Goal: Task Accomplishment & Management: Manage account settings

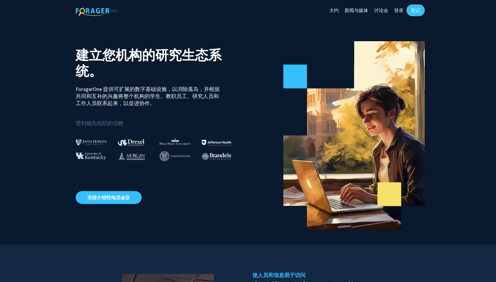
click at [338, 10] on link "大约" at bounding box center [333, 10] width 15 height 21
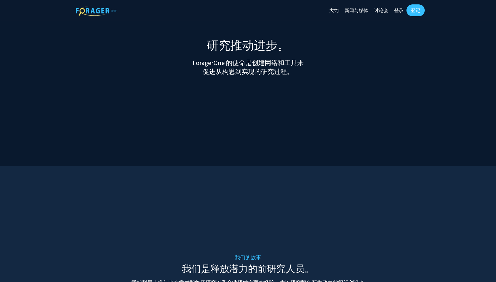
click at [356, 8] on link "新闻与媒体" at bounding box center [356, 10] width 29 height 21
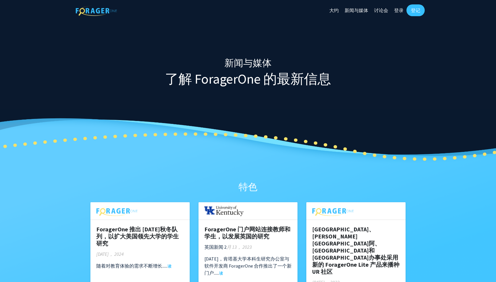
click at [335, 9] on link "大约" at bounding box center [333, 10] width 15 height 21
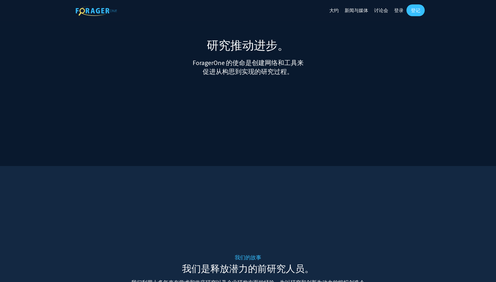
click at [404, 7] on link "登录" at bounding box center [398, 10] width 15 height 21
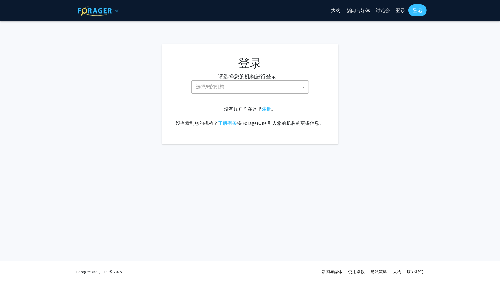
click at [256, 87] on span "选择您的机构" at bounding box center [251, 87] width 115 height 12
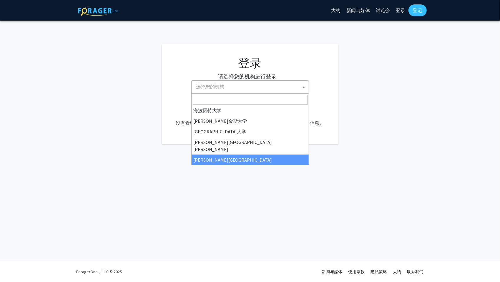
scroll to position [88, 0]
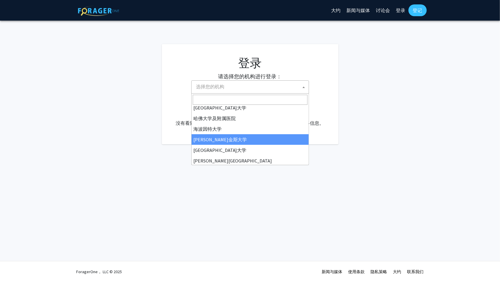
select select "1"
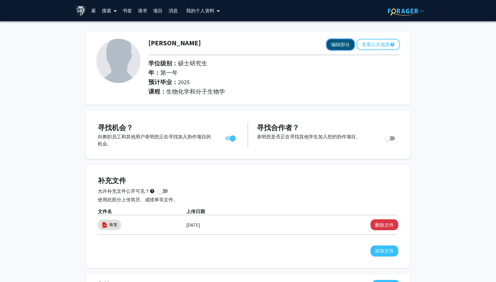
click at [338, 42] on button "编辑部分" at bounding box center [341, 44] width 28 height 11
select select "first_year"
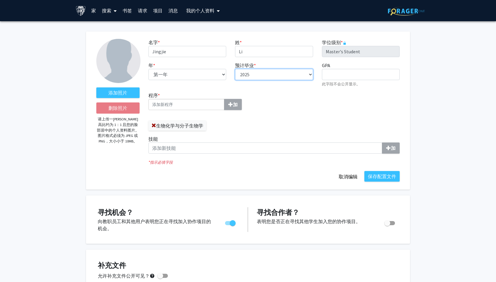
click at [257, 73] on select "--- 2018 2019 2020 2021 2022 2023 2024 2025 2026 2027 2028 2029 2030 2031" at bounding box center [274, 74] width 78 height 11
select select "2026"
click at [235, 69] on select "--- 2018 2019 2020 2021 2022 2023 2024 2025 2026 2027 2028 2029 2030 2031" at bounding box center [274, 74] width 78 height 11
click at [383, 176] on button "保存配置文件" at bounding box center [381, 176] width 35 height 11
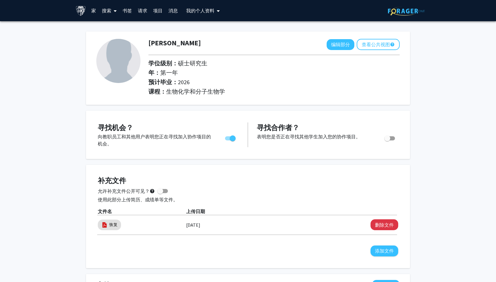
click at [94, 9] on link "家" at bounding box center [93, 10] width 11 height 21
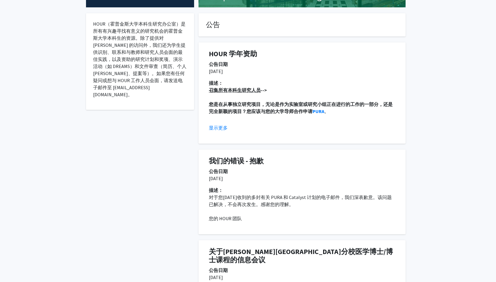
scroll to position [59, 0]
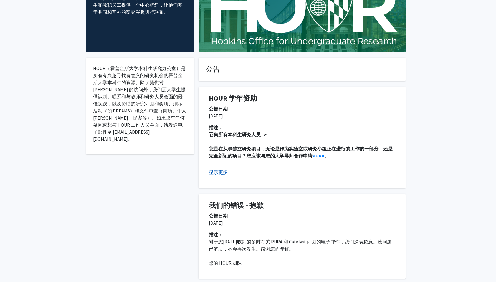
click at [224, 171] on button "显示更多" at bounding box center [218, 172] width 19 height 7
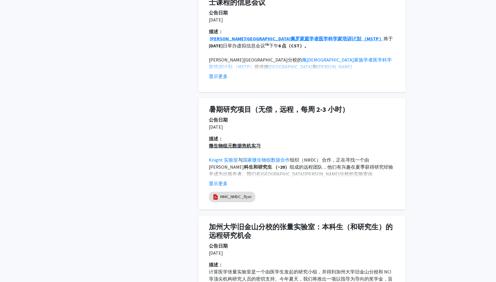
scroll to position [560, 0]
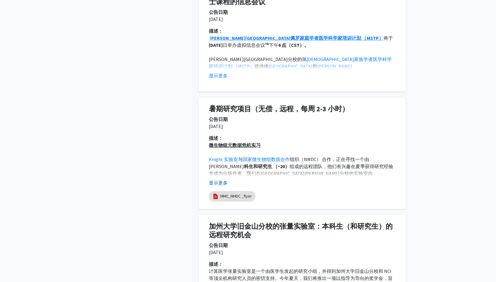
click at [224, 179] on button "显示更多" at bounding box center [218, 182] width 19 height 7
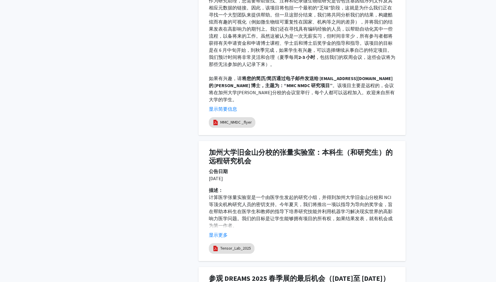
scroll to position [825, 0]
click at [225, 231] on button "显示更多" at bounding box center [218, 234] width 19 height 7
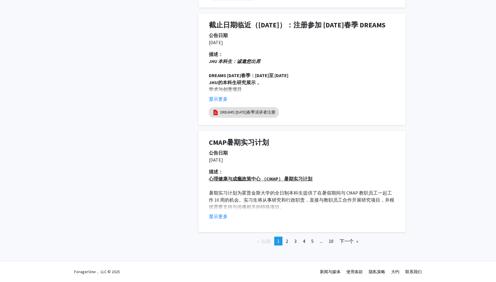
scroll to position [1691, 0]
click at [355, 241] on link "下一个 页" at bounding box center [349, 241] width 24 height 9
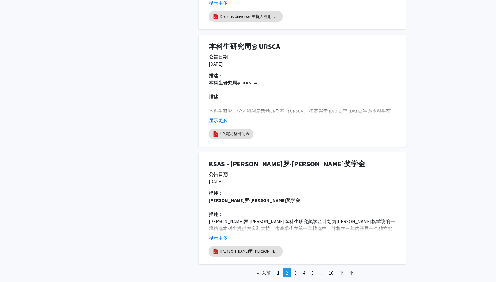
scroll to position [1060, 0]
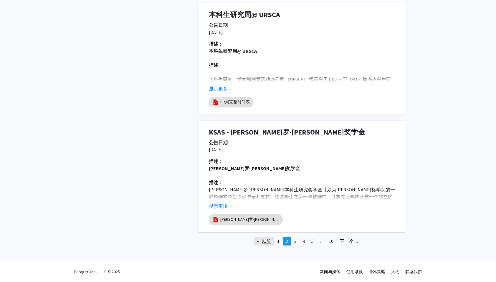
click at [269, 244] on font "以前" at bounding box center [266, 241] width 9 height 6
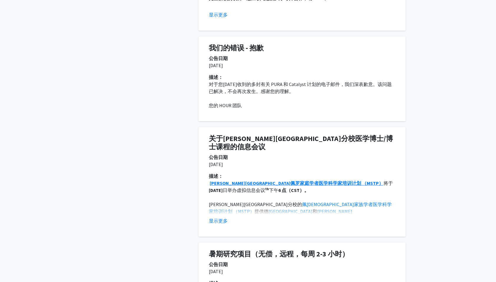
scroll to position [236, 0]
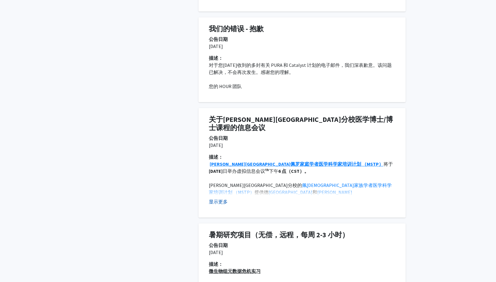
click at [216, 198] on button "显示更多" at bounding box center [218, 201] width 19 height 7
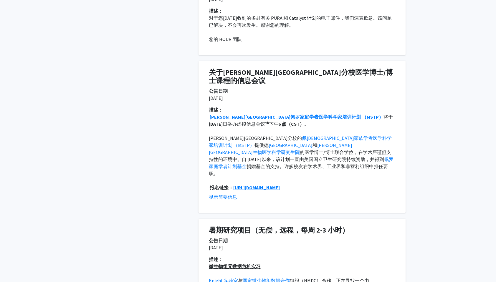
scroll to position [295, 0]
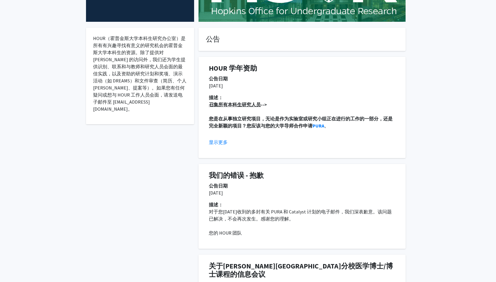
scroll to position [88, 0]
